Goal: Information Seeking & Learning: Learn about a topic

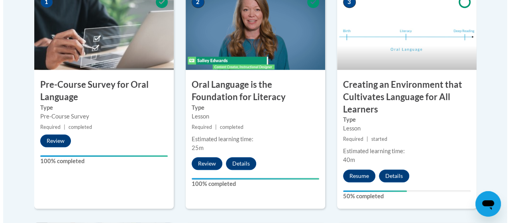
scroll to position [239, 0]
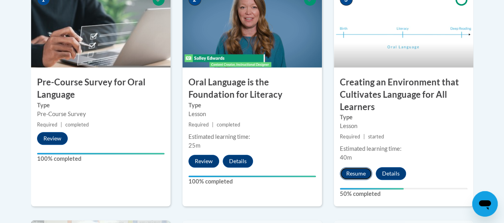
click at [363, 173] on button "Resume" at bounding box center [356, 173] width 32 height 13
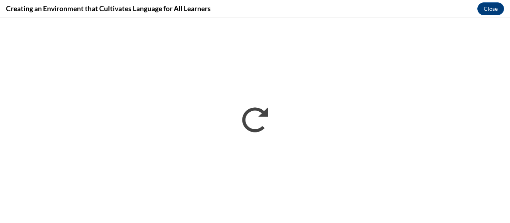
scroll to position [0, 0]
